Goal: Check status

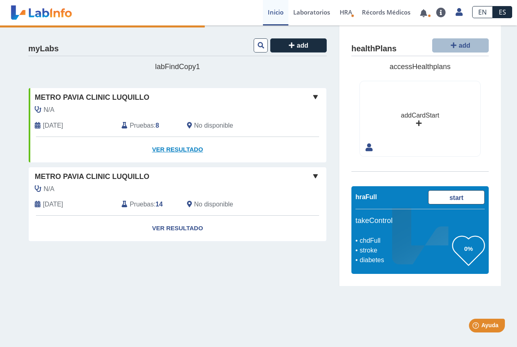
click at [189, 147] on link "Ver Resultado" at bounding box center [178, 149] width 298 height 25
